Goal: Task Accomplishment & Management: Complete application form

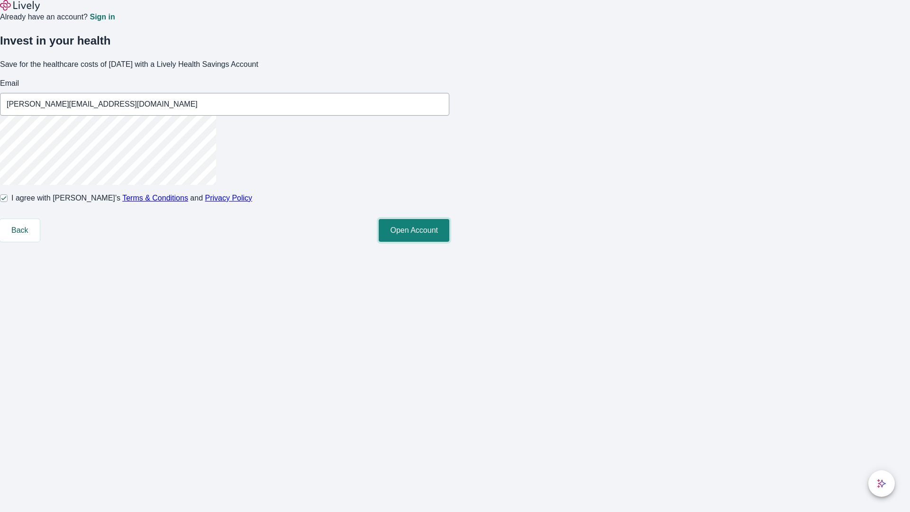
click at [449, 242] on button "Open Account" at bounding box center [414, 230] width 71 height 23
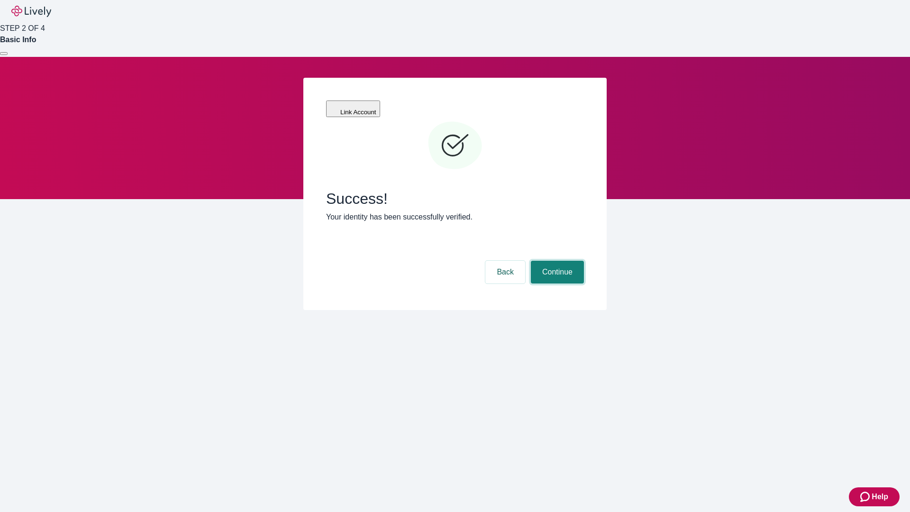
click at [556, 261] on button "Continue" at bounding box center [557, 272] width 53 height 23
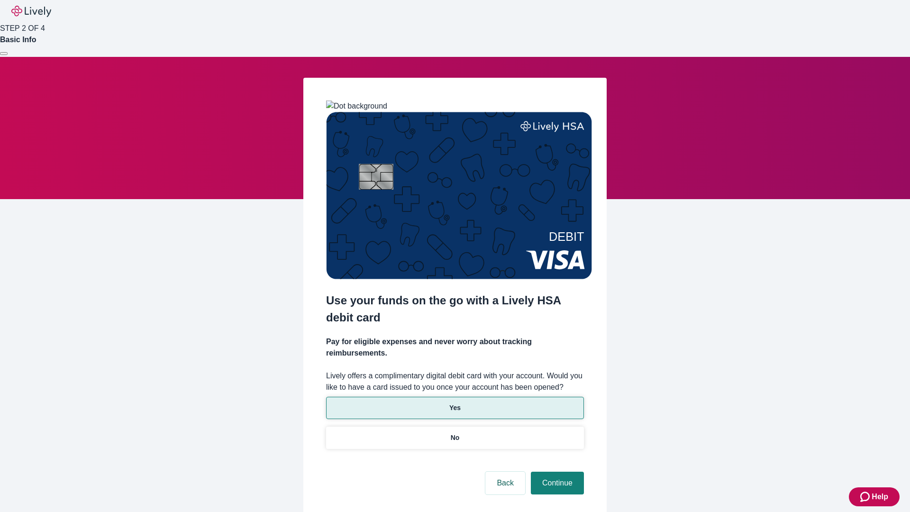
click at [454, 403] on p "Yes" at bounding box center [454, 408] width 11 height 10
click at [556, 472] on button "Continue" at bounding box center [557, 483] width 53 height 23
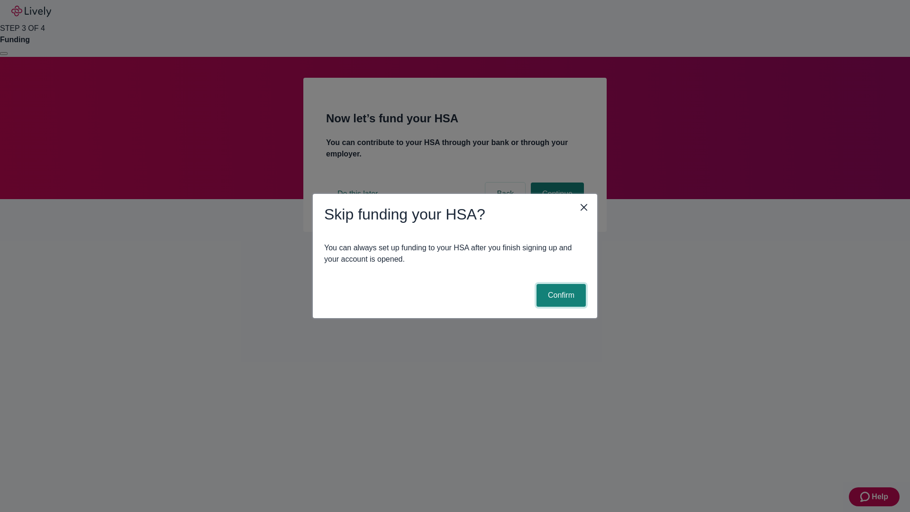
click at [560, 295] on button "Confirm" at bounding box center [560, 295] width 49 height 23
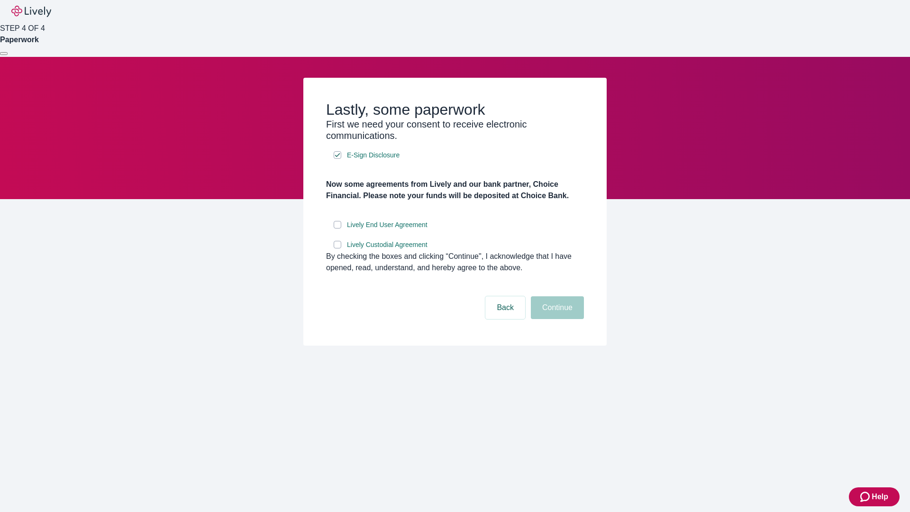
click at [337, 228] on input "Lively End User Agreement" at bounding box center [338, 225] width 8 height 8
checkbox input "true"
click at [337, 248] on input "Lively Custodial Agreement" at bounding box center [338, 245] width 8 height 8
checkbox input "true"
click at [556, 319] on button "Continue" at bounding box center [557, 307] width 53 height 23
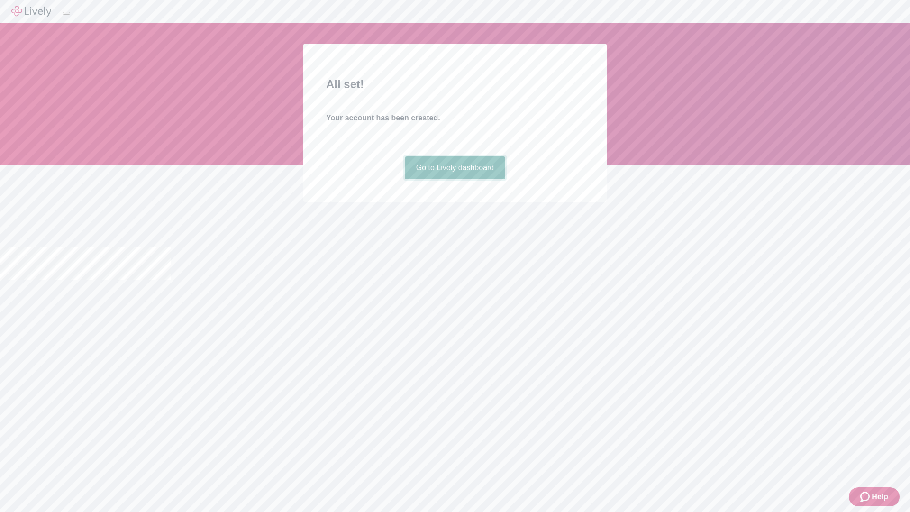
click at [454, 179] on link "Go to Lively dashboard" at bounding box center [455, 167] width 101 height 23
